Goal: Navigation & Orientation: Find specific page/section

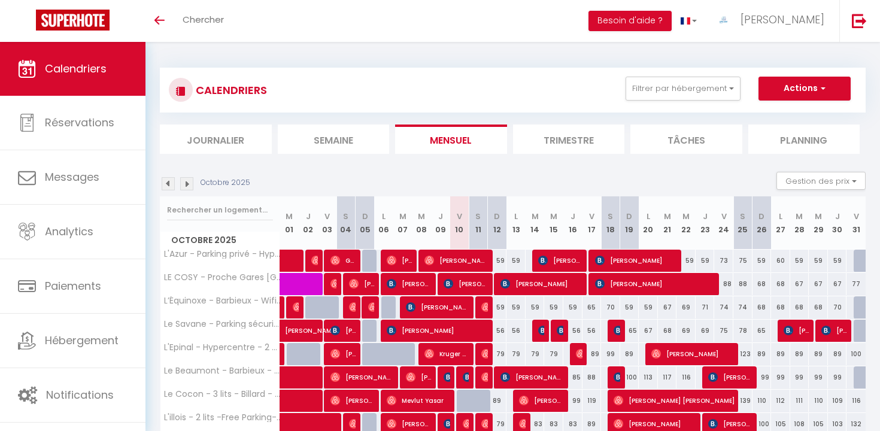
scroll to position [288, 0]
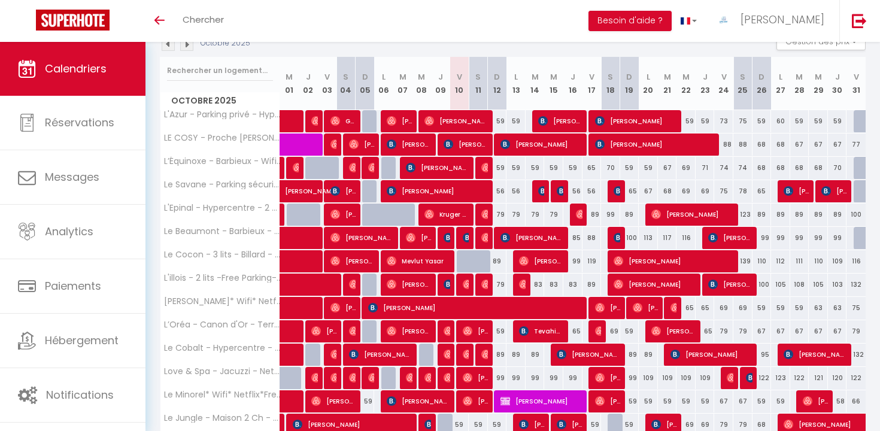
scroll to position [288, 0]
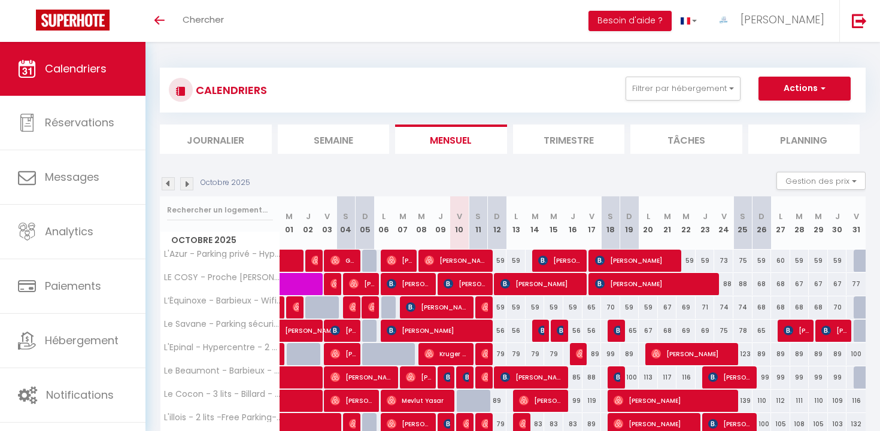
scroll to position [288, 0]
